Goal: Information Seeking & Learning: Understand process/instructions

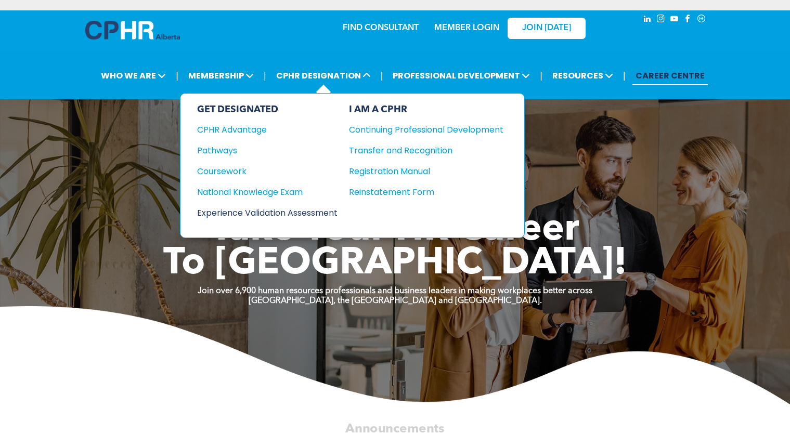
click at [303, 214] on div "Experience Validation Assessment" at bounding box center [260, 213] width 126 height 13
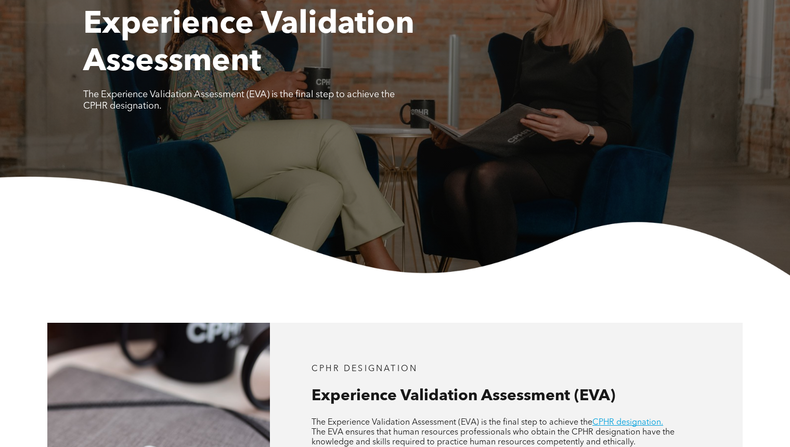
scroll to position [346, 0]
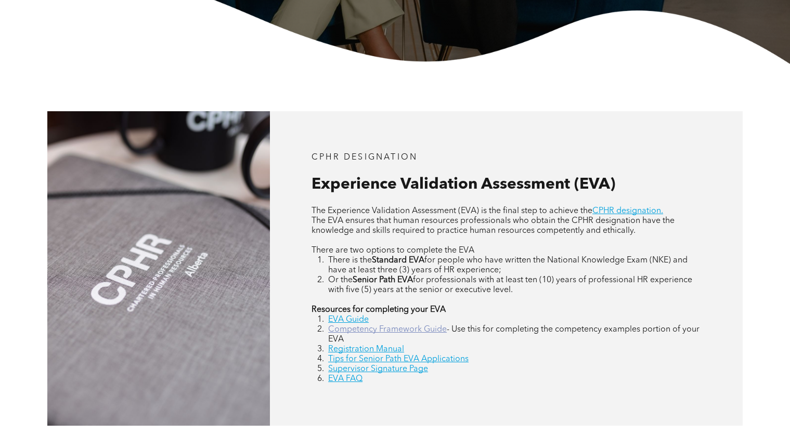
click at [422, 329] on link "Competency Framework Guide" at bounding box center [387, 330] width 119 height 8
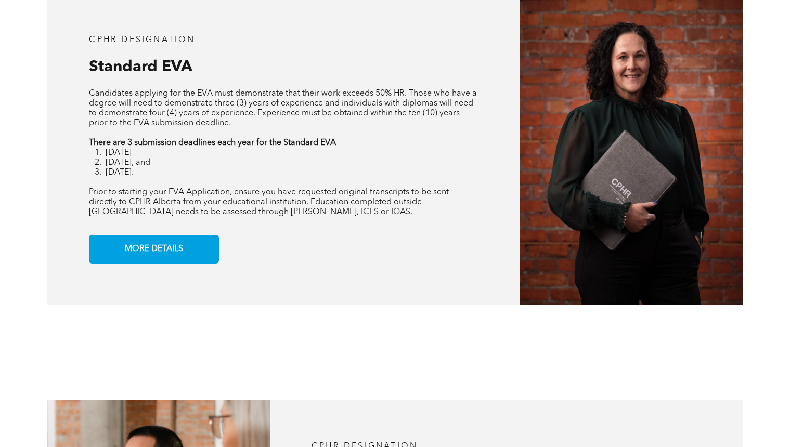
scroll to position [897, 0]
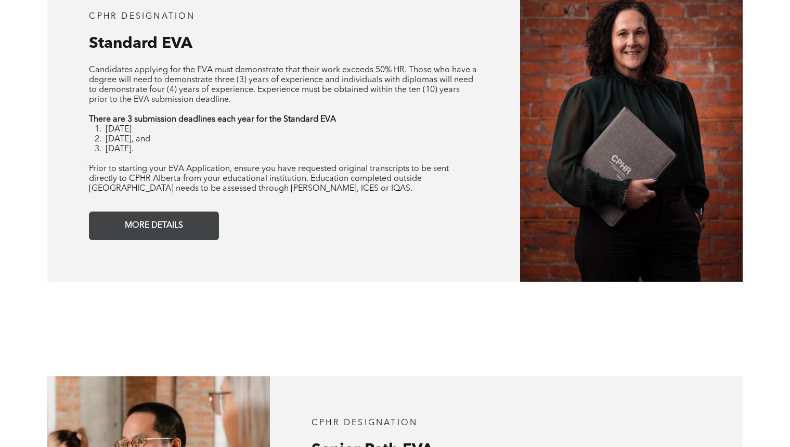
click at [194, 228] on link "MORE DETAILS" at bounding box center [154, 226] width 130 height 29
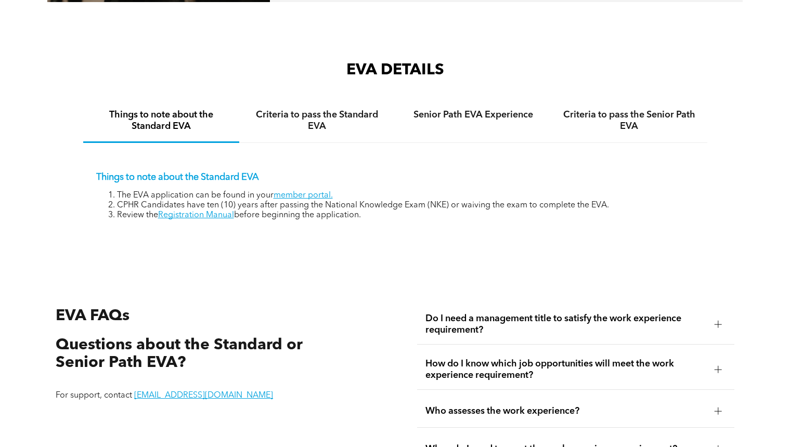
scroll to position [1562, 0]
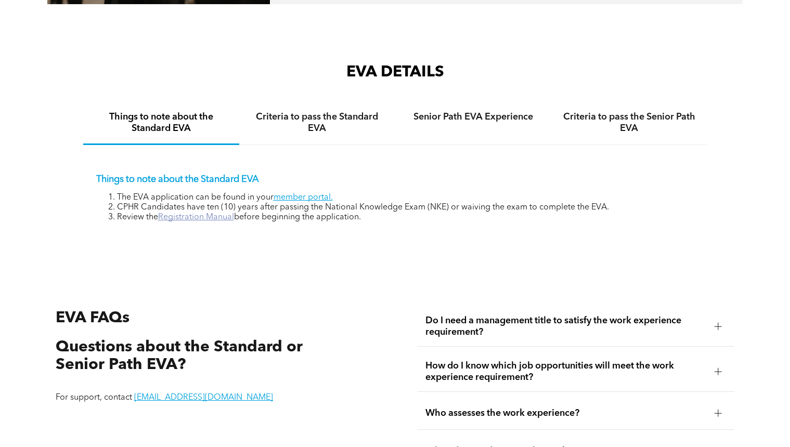
click at [208, 216] on link "Registration Manual" at bounding box center [196, 217] width 76 height 8
